Goal: Find specific page/section: Find specific page/section

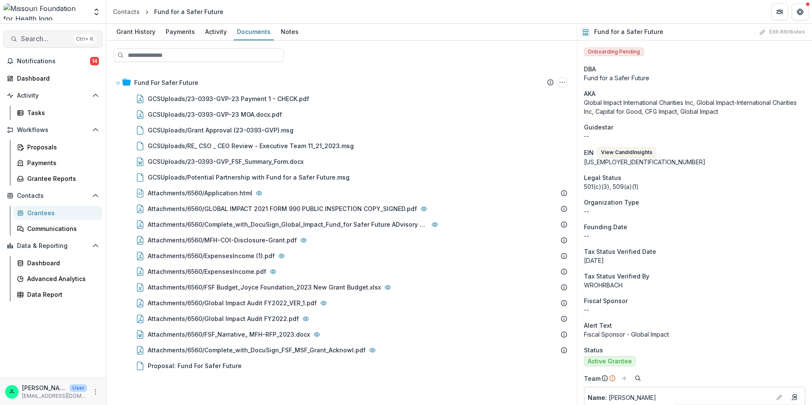
click at [61, 39] on span "Search..." at bounding box center [46, 39] width 50 height 8
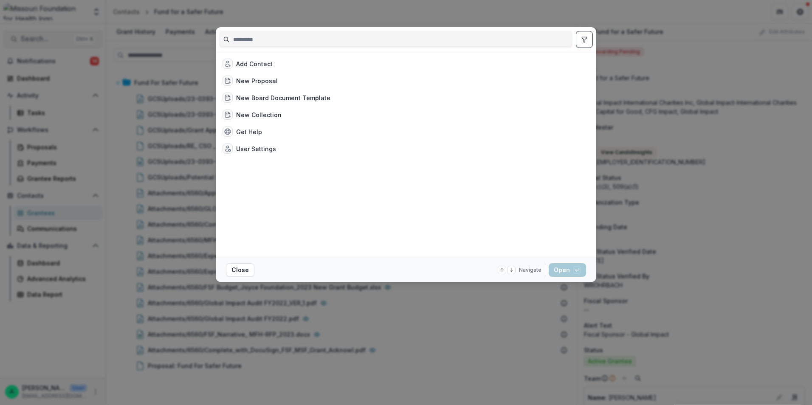
type input "*"
type input "**********"
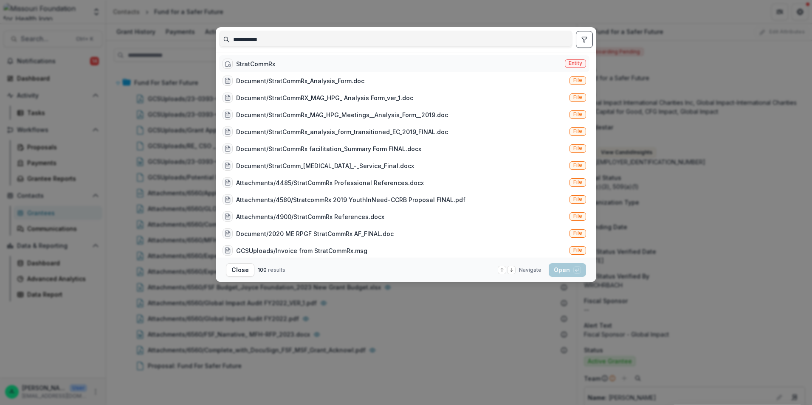
click at [570, 61] on span "Entity" at bounding box center [575, 63] width 14 height 6
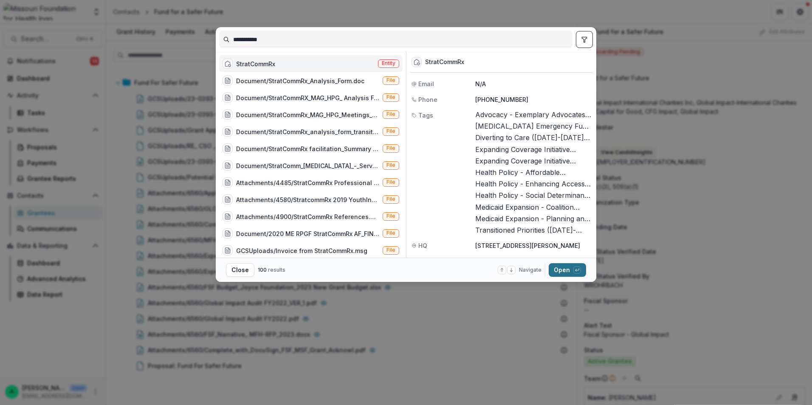
click at [562, 273] on button "Open with enter key" at bounding box center [566, 270] width 37 height 14
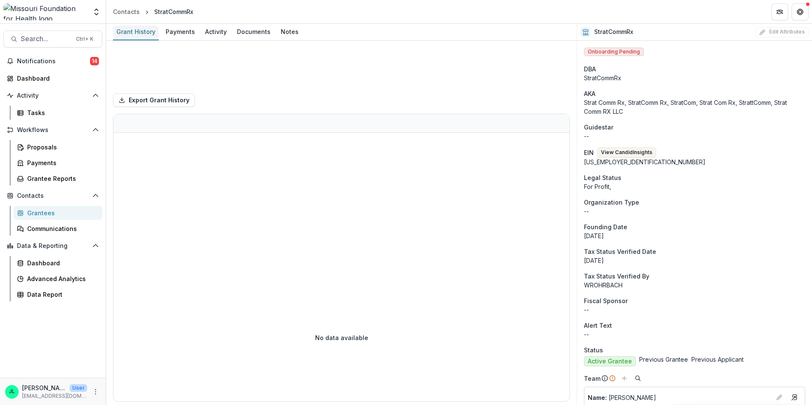
click at [147, 31] on div "Grant History" at bounding box center [136, 31] width 46 height 12
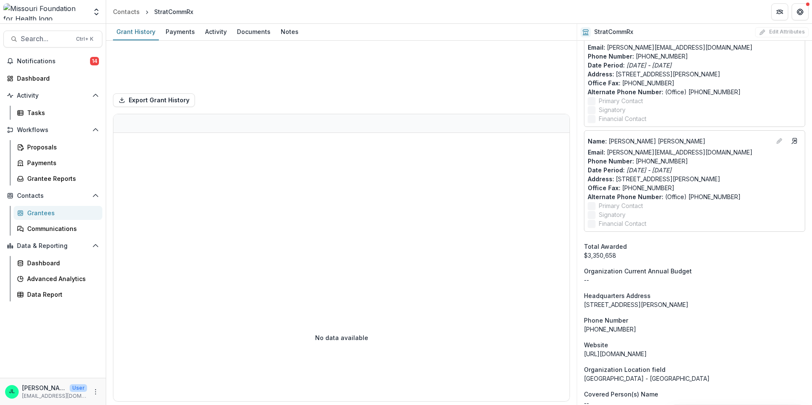
scroll to position [382, 0]
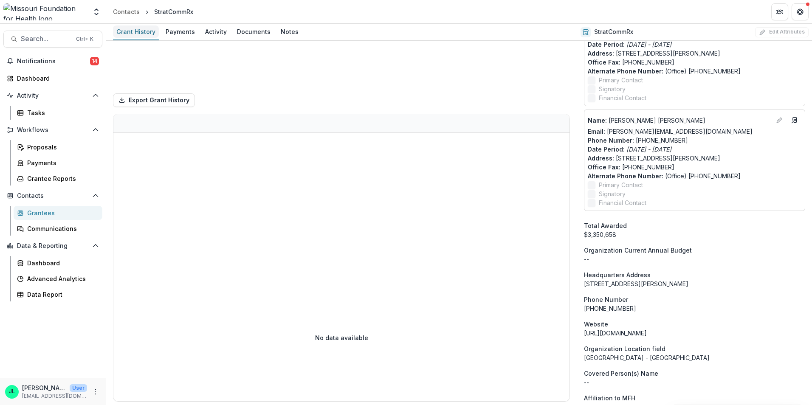
click at [143, 31] on div "Grant History" at bounding box center [136, 31] width 46 height 12
